Goal: Task Accomplishment & Management: Manage account settings

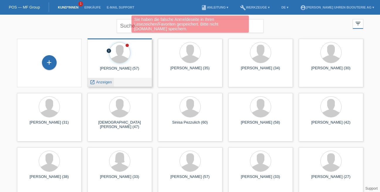
click at [101, 82] on span "Anzeigen" at bounding box center [104, 82] width 16 height 4
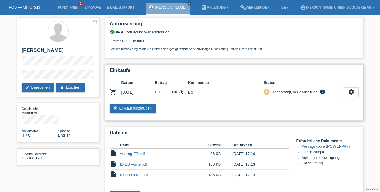
scroll to position [49, 0]
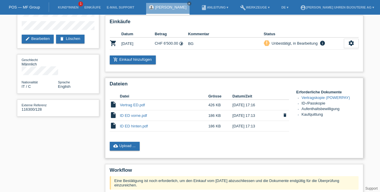
click at [131, 116] on link "ID ED vorne.pdf" at bounding box center [133, 115] width 27 height 4
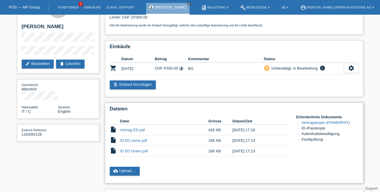
scroll to position [23, 0]
click at [132, 129] on link "Vertrag ED.pdf" at bounding box center [132, 130] width 25 height 4
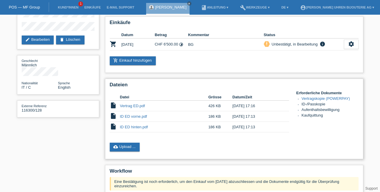
scroll to position [49, 0]
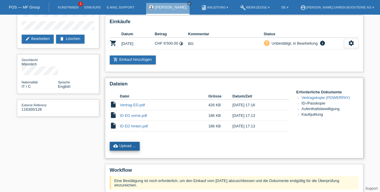
click at [131, 145] on link "cloud_upload Upload ..." at bounding box center [125, 146] width 30 height 9
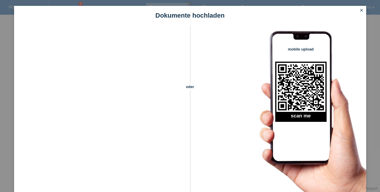
click at [360, 9] on icon "close" at bounding box center [361, 10] width 5 height 5
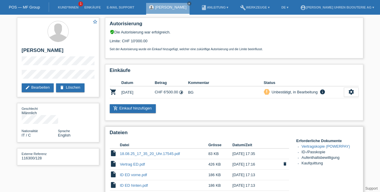
scroll to position [49, 0]
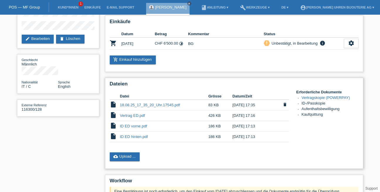
click at [149, 105] on link "18.08.25_17_35_20_Uhr.17545.pdf" at bounding box center [150, 105] width 60 height 4
click at [118, 155] on link "cloud_upload Upload ..." at bounding box center [125, 156] width 30 height 9
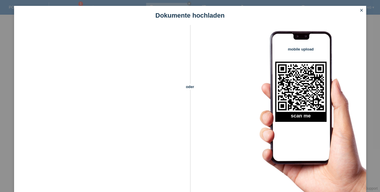
click at [359, 11] on icon "close" at bounding box center [361, 10] width 5 height 5
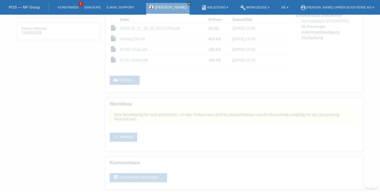
scroll to position [128, 0]
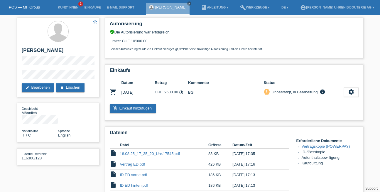
scroll to position [128, 0]
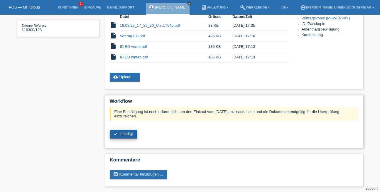
click at [126, 133] on span "erledigt" at bounding box center [126, 133] width 13 height 4
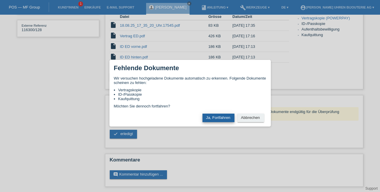
click at [218, 120] on button "Ja, Fortfahren" at bounding box center [218, 117] width 32 height 8
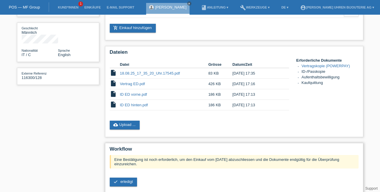
scroll to position [79, 0]
